Goal: Find specific page/section: Find specific page/section

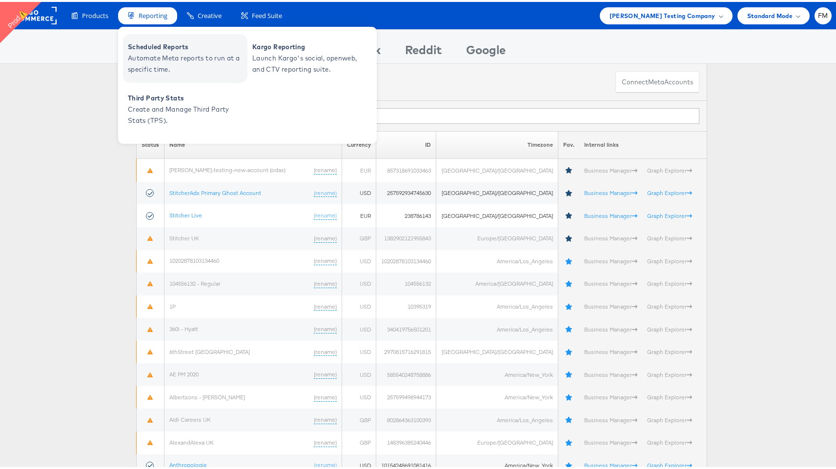
click at [162, 45] on span "Scheduled Reports" at bounding box center [186, 45] width 117 height 11
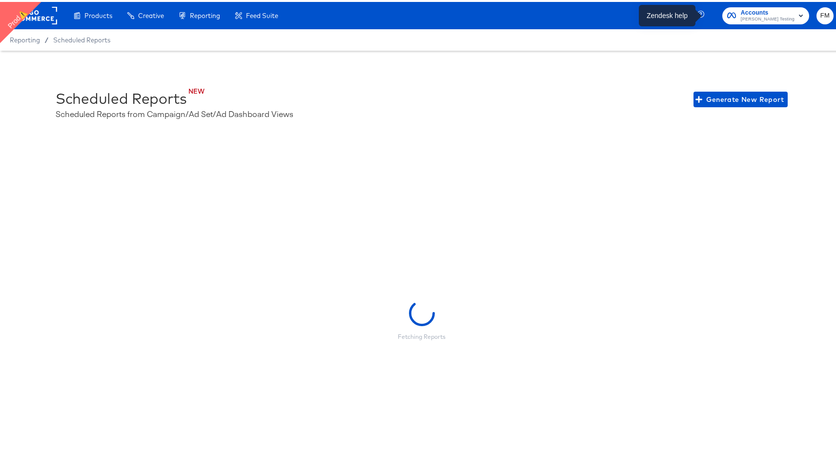
click at [705, 9] on icon "button" at bounding box center [701, 13] width 9 height 9
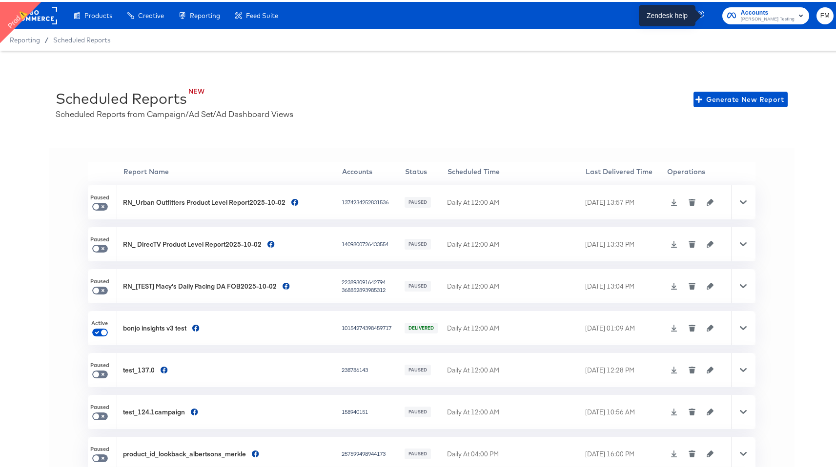
click at [706, 13] on icon "button" at bounding box center [701, 13] width 9 height 9
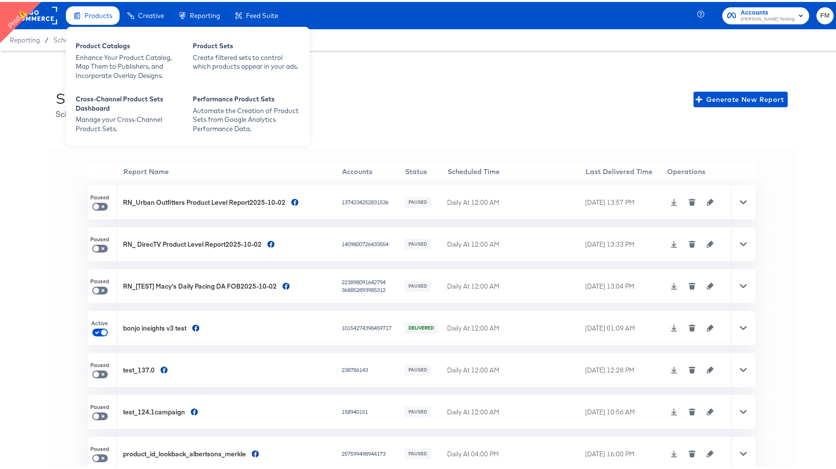
click at [92, 15] on span "Products" at bounding box center [98, 14] width 28 height 8
click at [97, 53] on div "Enhance Your Product Catalog, Map Them to Publishers, and Incorporate Overlay D…" at bounding box center [129, 64] width 107 height 27
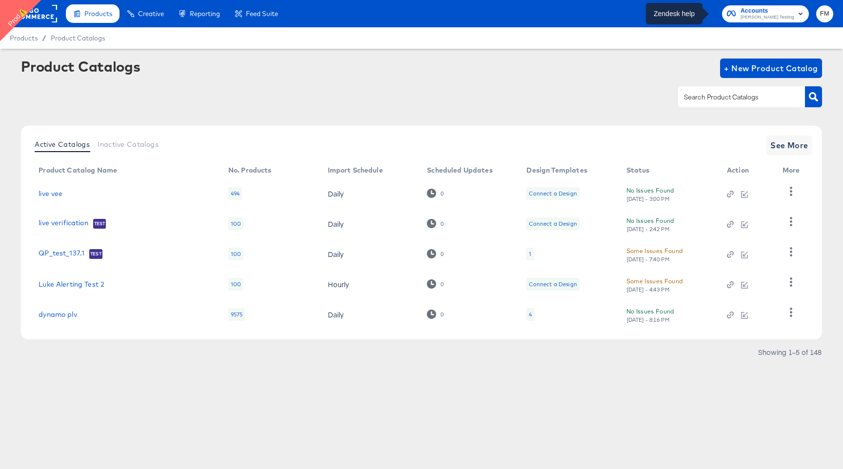
click at [706, 10] on icon "button" at bounding box center [701, 13] width 9 height 9
click at [704, 14] on icon "button" at bounding box center [700, 12] width 7 height 7
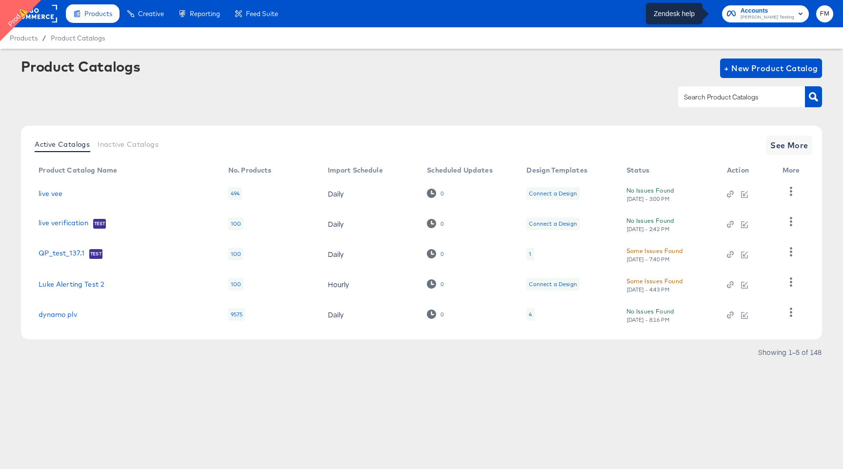
click at [704, 14] on icon "button" at bounding box center [700, 12] width 7 height 7
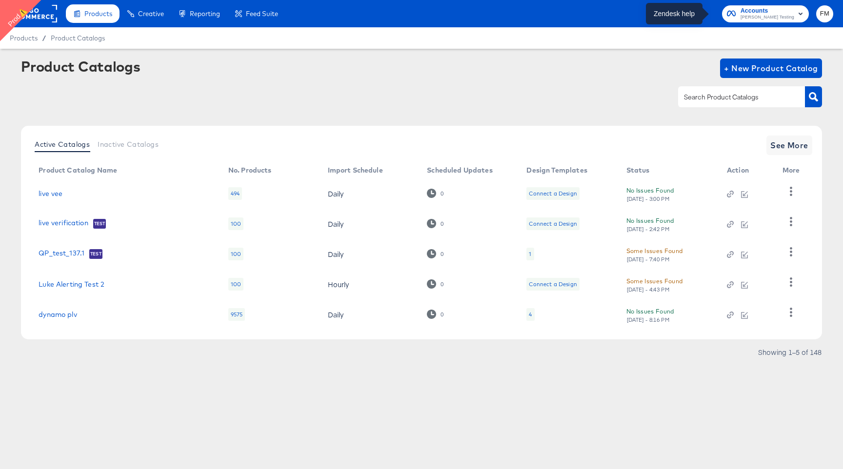
click at [704, 14] on icon "button" at bounding box center [700, 12] width 7 height 7
click at [706, 17] on icon "button" at bounding box center [701, 13] width 9 height 9
click at [706, 11] on icon "button" at bounding box center [701, 13] width 9 height 9
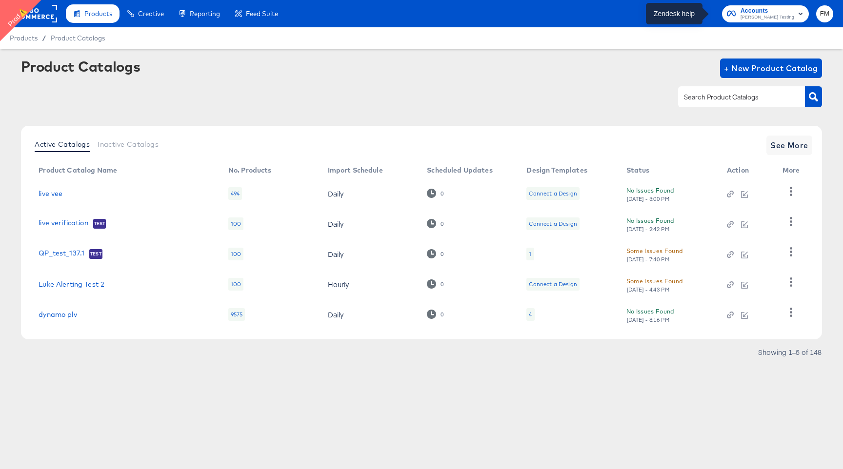
click at [706, 11] on icon "button" at bounding box center [701, 13] width 9 height 9
click at [704, 14] on icon "button" at bounding box center [700, 12] width 7 height 7
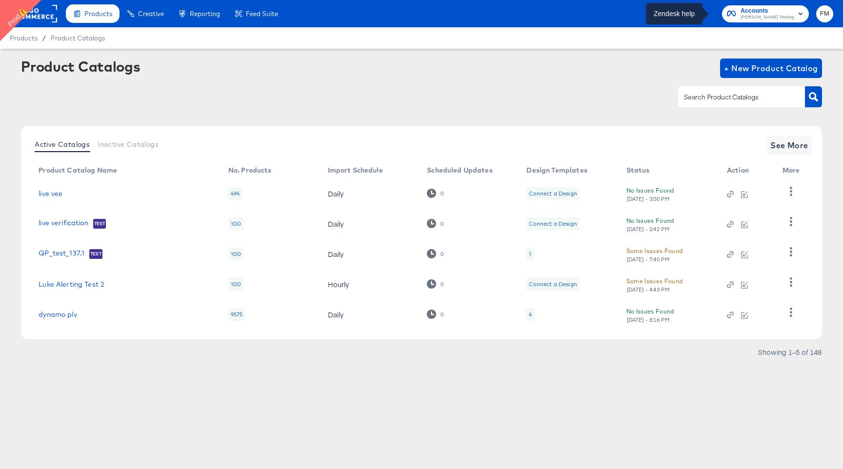
click at [704, 14] on icon "button" at bounding box center [700, 12] width 7 height 7
click at [702, 12] on icon "button" at bounding box center [701, 12] width 2 height 4
